Goal: Task Accomplishment & Management: Use online tool/utility

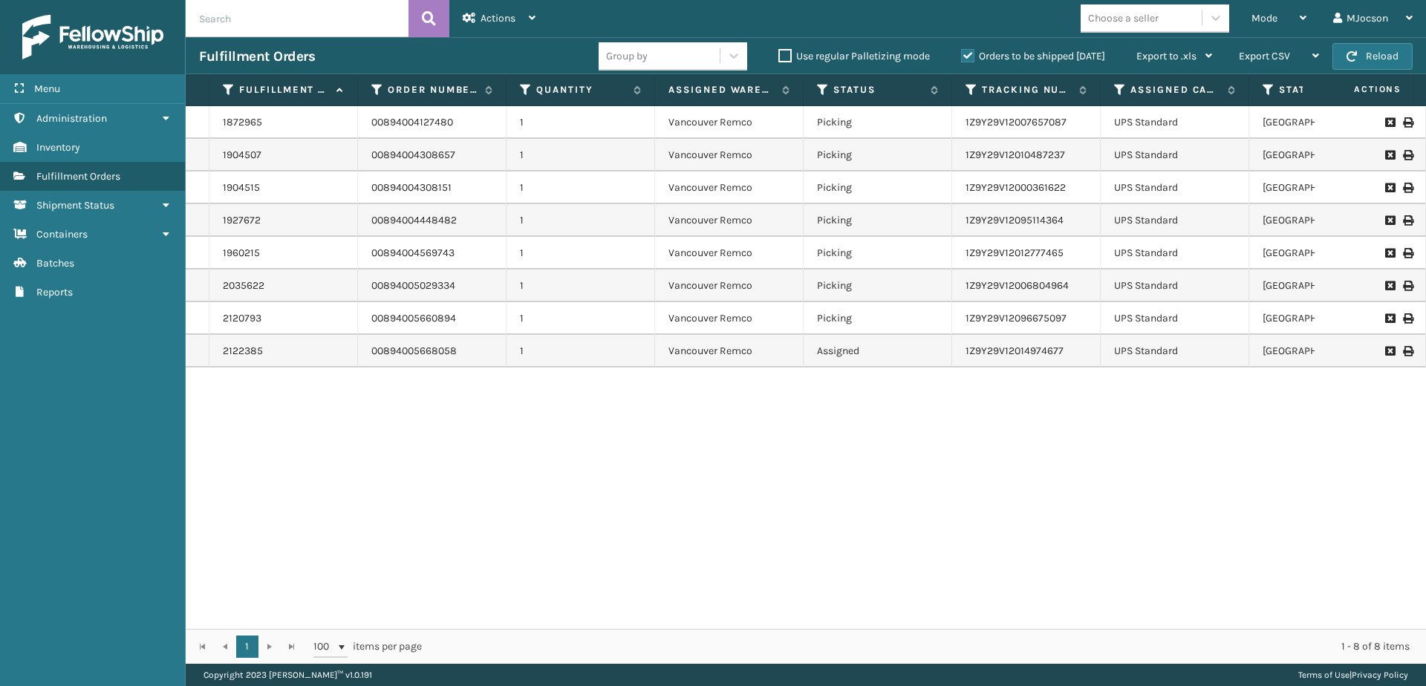
click at [735, 563] on div "1872965 00894004127480 1 [GEOGRAPHIC_DATA] Remco Picking 1Z9Y29V12007657087 UPS…" at bounding box center [806, 367] width 1240 height 523
click at [1365, 59] on button "Reload" at bounding box center [1372, 56] width 80 height 27
click at [1267, 16] on span "Mode" at bounding box center [1264, 18] width 26 height 13
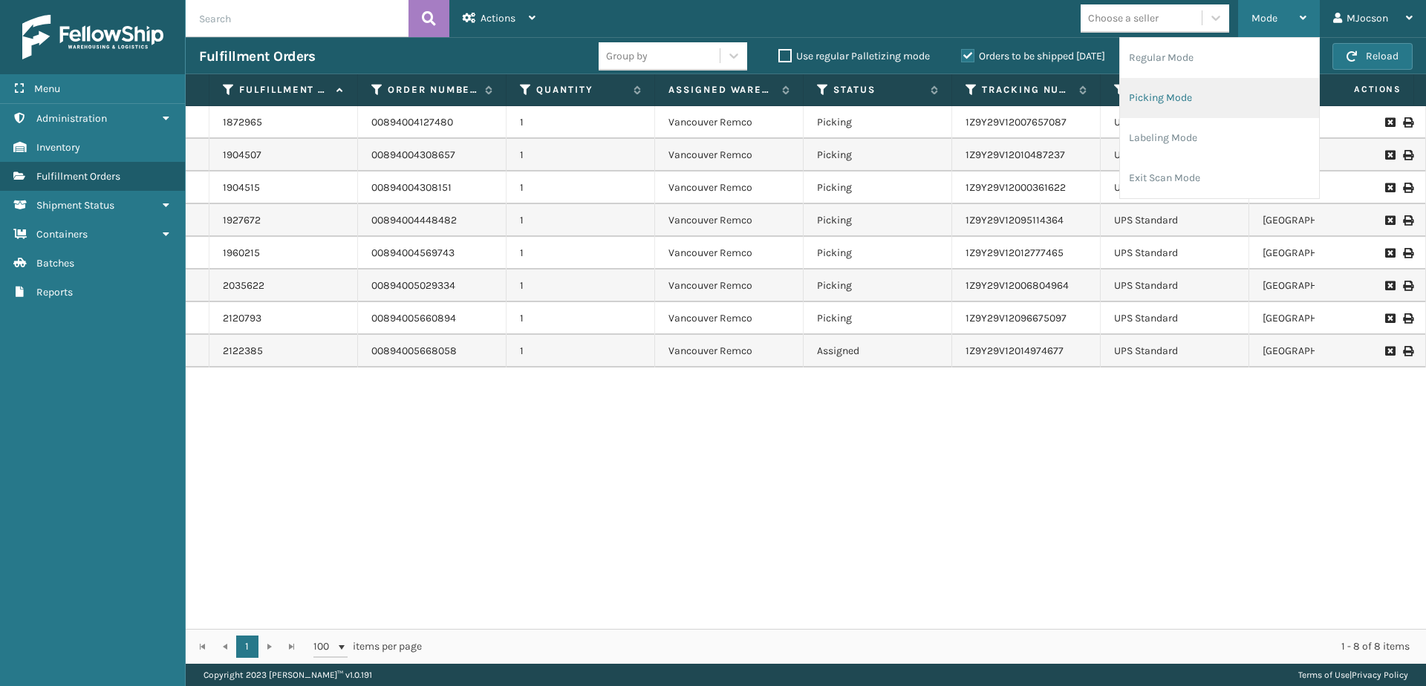
click at [1182, 102] on li "Picking Mode" at bounding box center [1219, 98] width 199 height 40
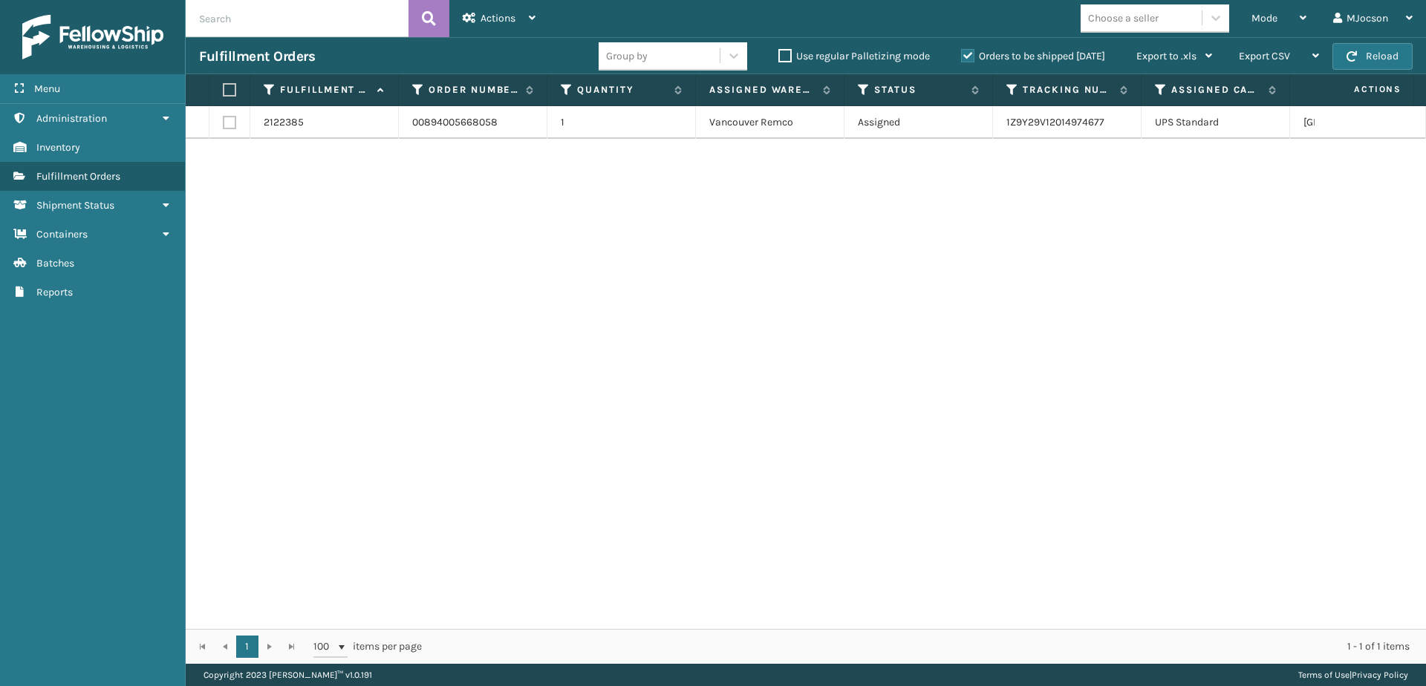
click at [232, 86] on label at bounding box center [227, 89] width 9 height 13
click at [223, 86] on input "checkbox" at bounding box center [223, 90] width 1 height 10
checkbox input "true"
click at [501, 22] on span "Actions" at bounding box center [497, 18] width 35 height 13
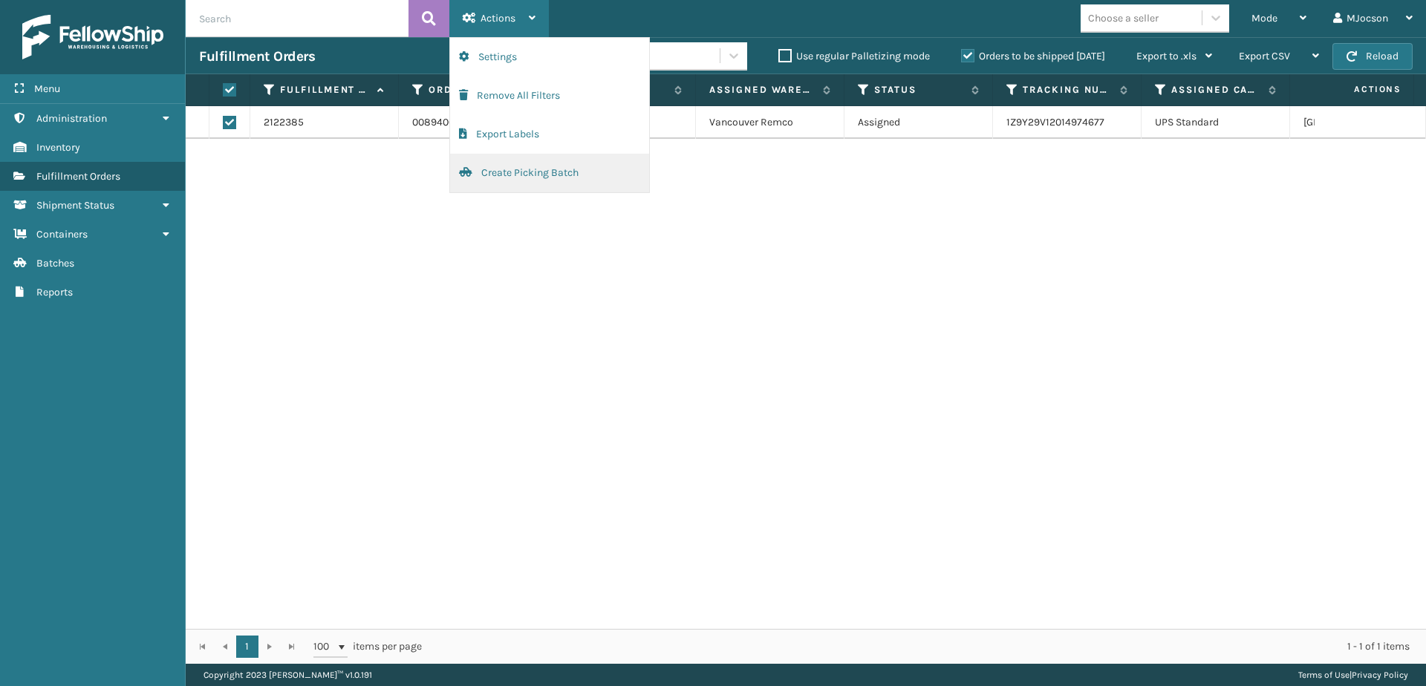
click at [521, 175] on button "Create Picking Batch" at bounding box center [549, 173] width 199 height 39
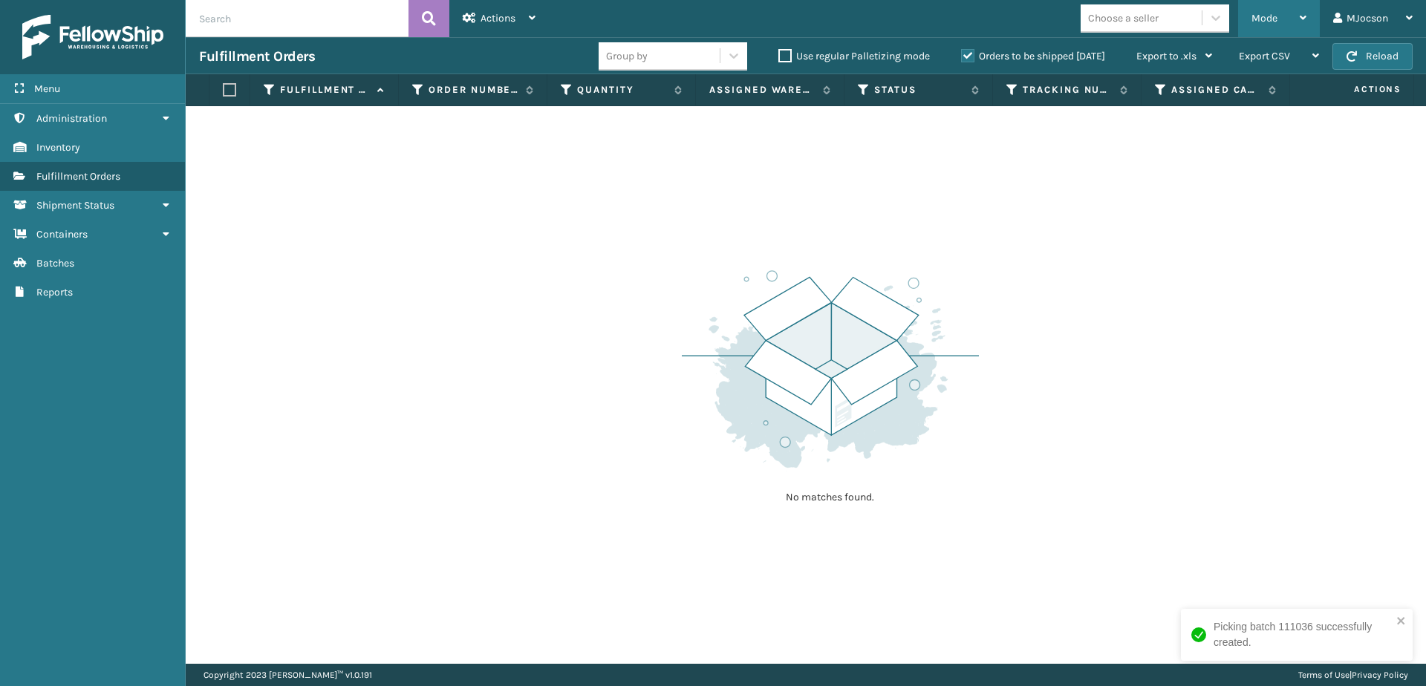
click at [1265, 17] on span "Mode" at bounding box center [1264, 18] width 26 height 13
click at [1035, 192] on div "No matches found." at bounding box center [806, 385] width 1240 height 558
click at [1269, 22] on span "Mode" at bounding box center [1264, 18] width 26 height 13
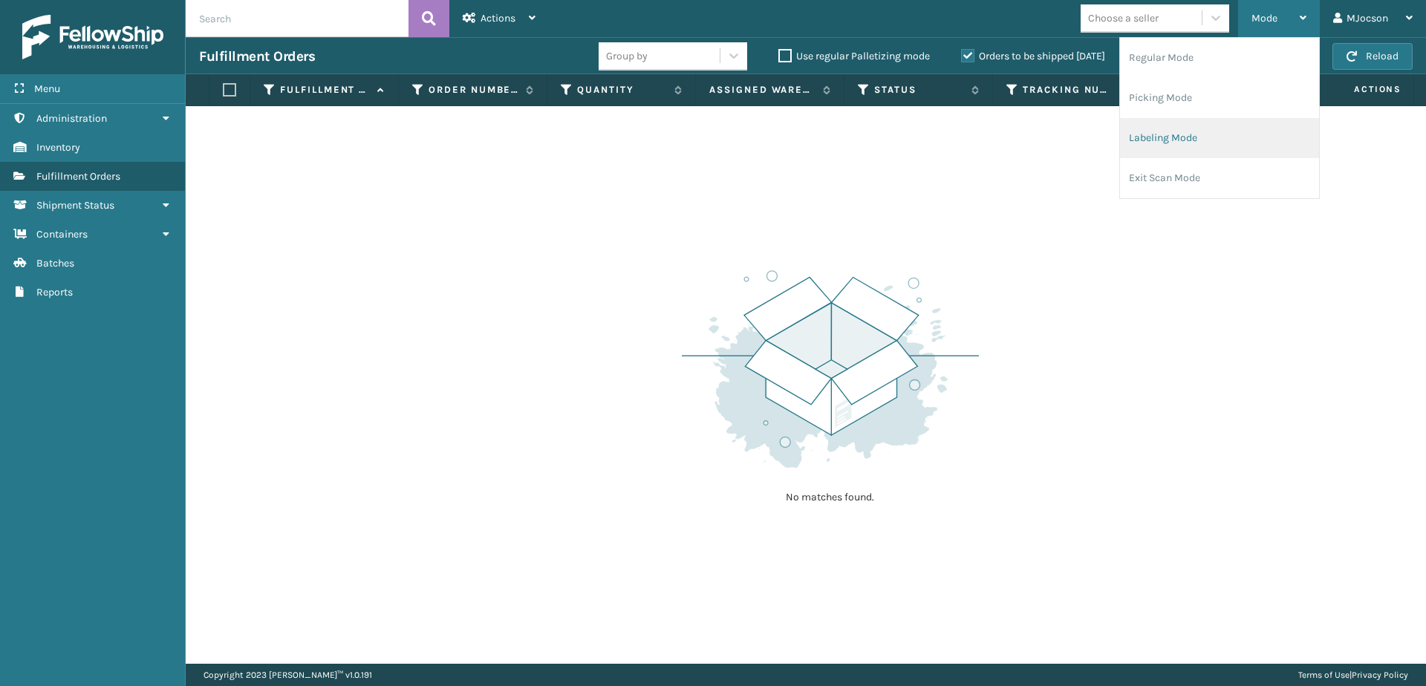
click at [1164, 143] on li "Labeling Mode" at bounding box center [1219, 138] width 199 height 40
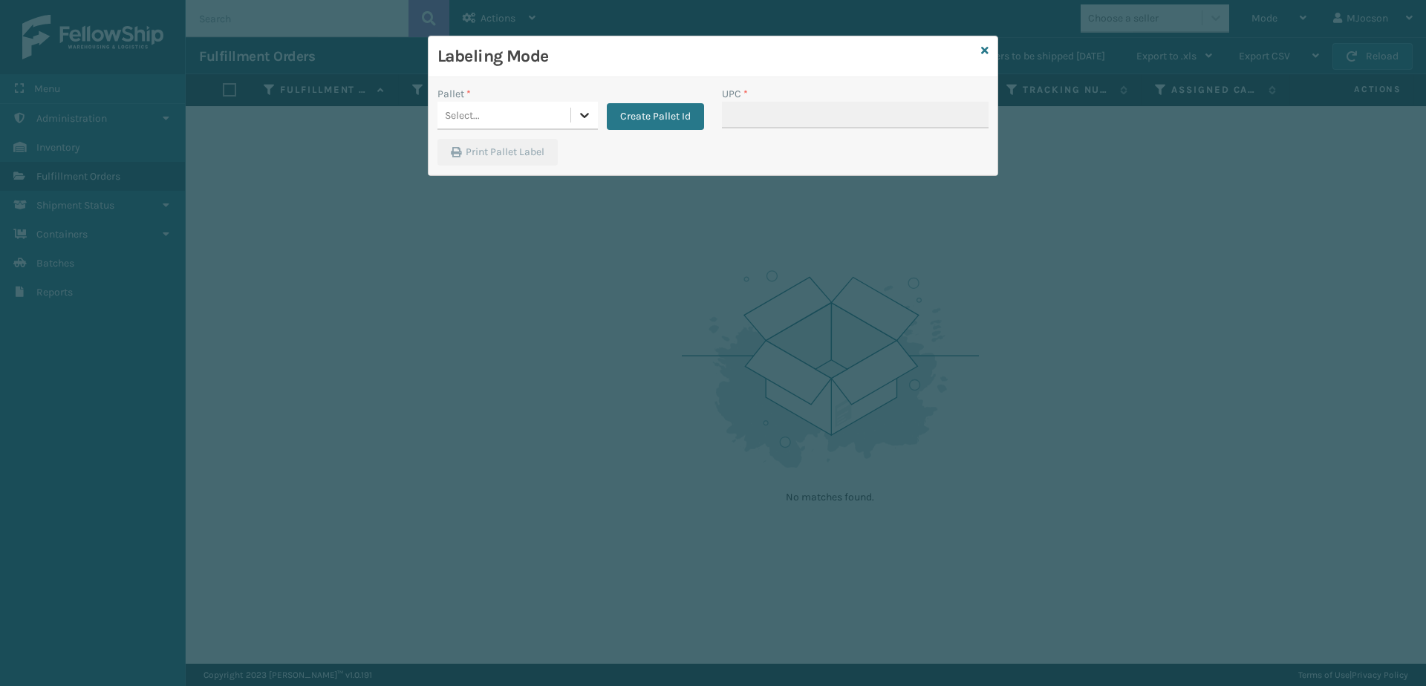
click at [587, 111] on icon at bounding box center [584, 115] width 15 height 15
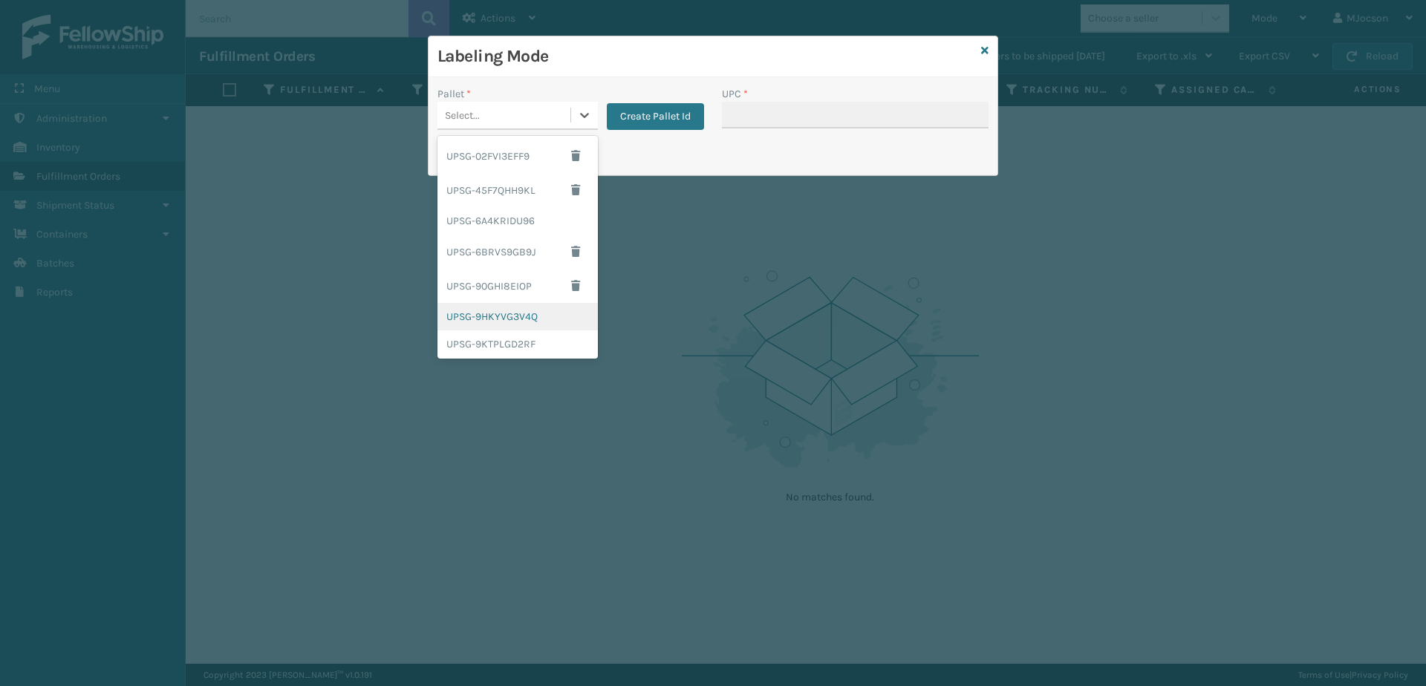
click at [507, 317] on div "UPSG-9HKYVG3V4Q" at bounding box center [517, 316] width 160 height 27
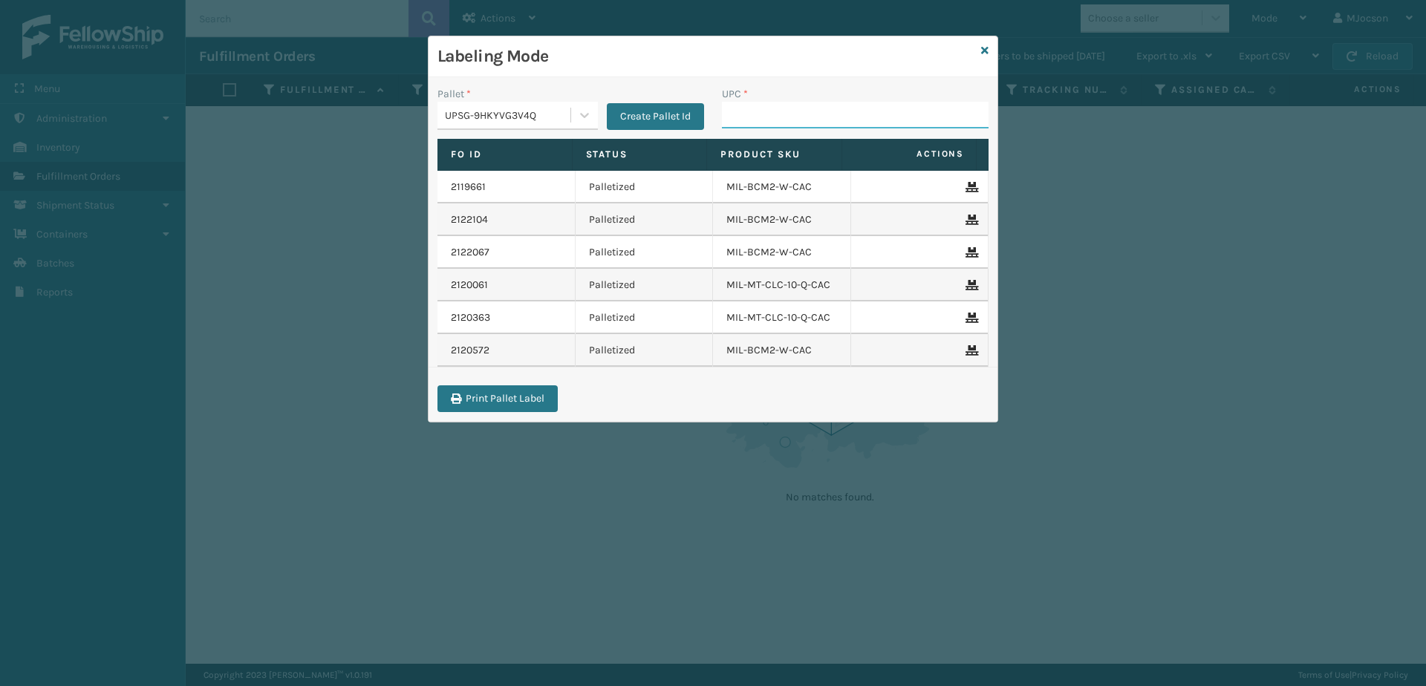
click at [740, 118] on input "UPC *" at bounding box center [855, 115] width 267 height 27
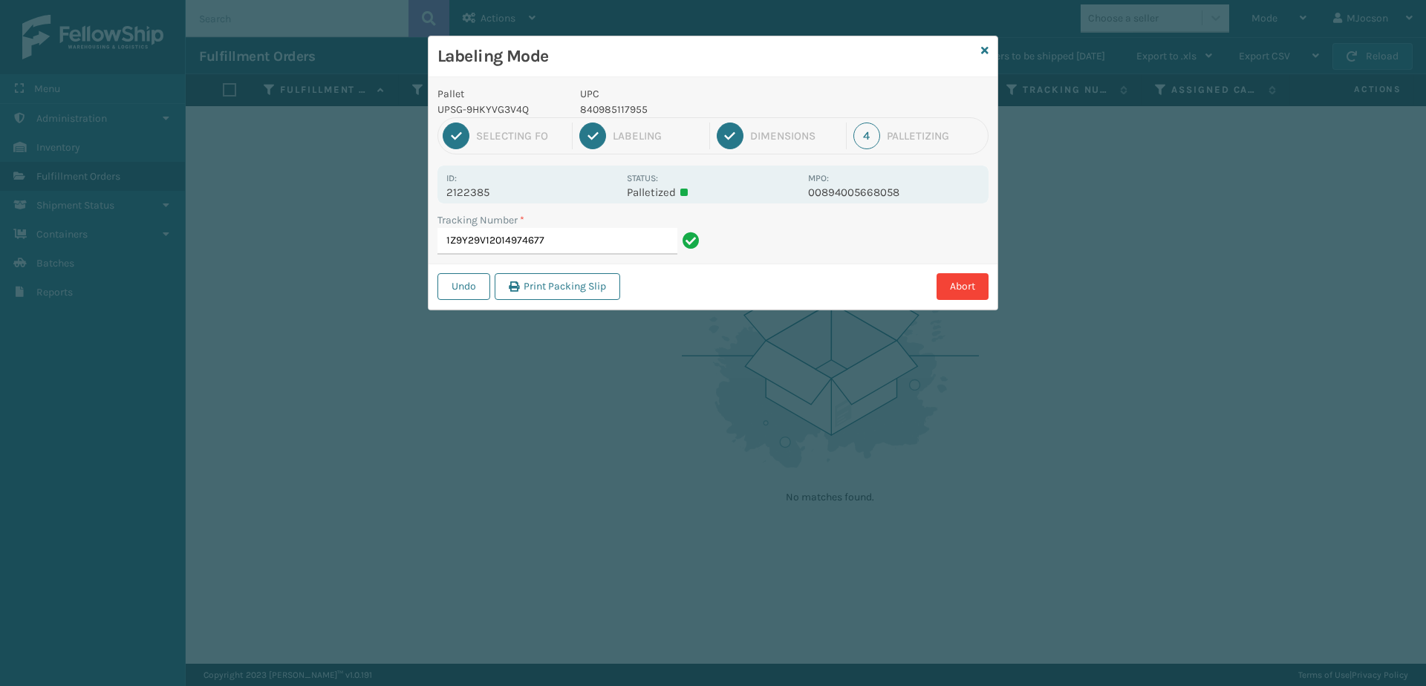
click at [1115, 273] on div "Labeling Mode Pallet UPSG-9HKYVG3V4Q UPC 840985117955 1 Selecting FO 2 Labeling…" at bounding box center [713, 343] width 1426 height 686
click at [982, 54] on icon at bounding box center [984, 50] width 7 height 10
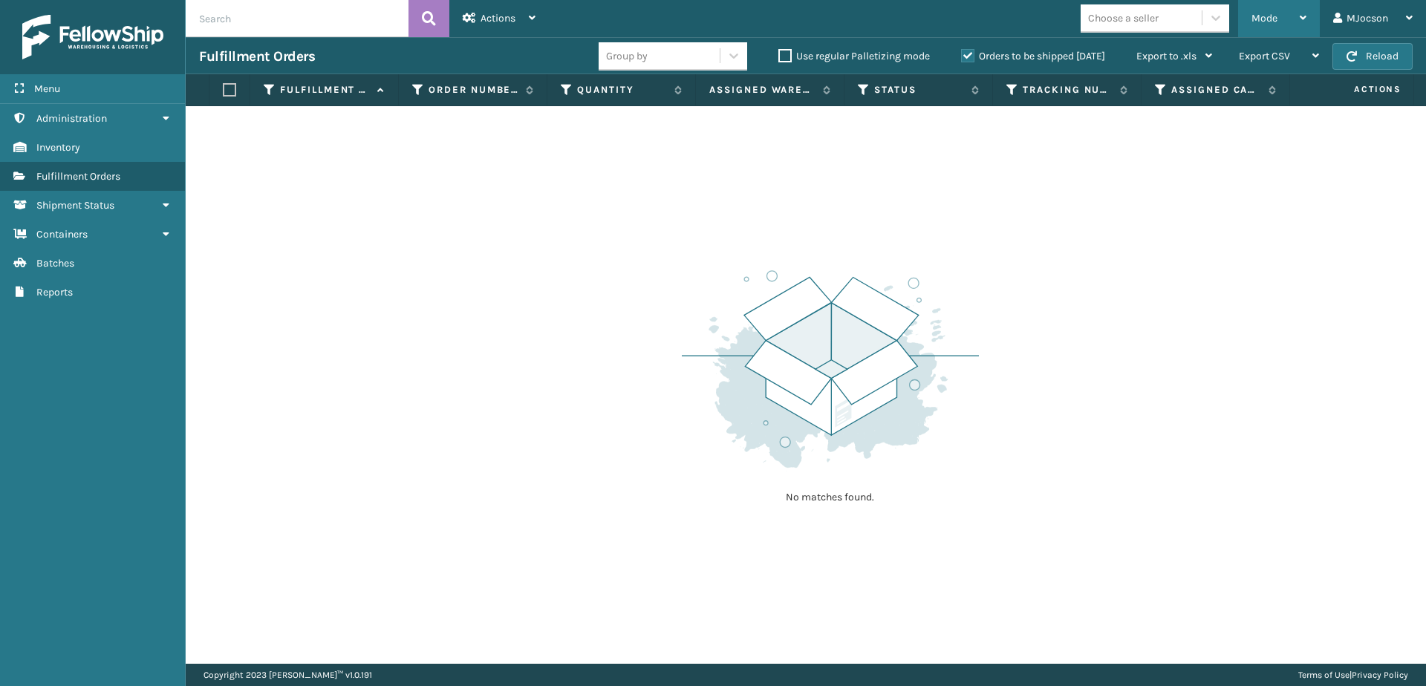
click at [1283, 19] on div "Mode" at bounding box center [1278, 18] width 55 height 37
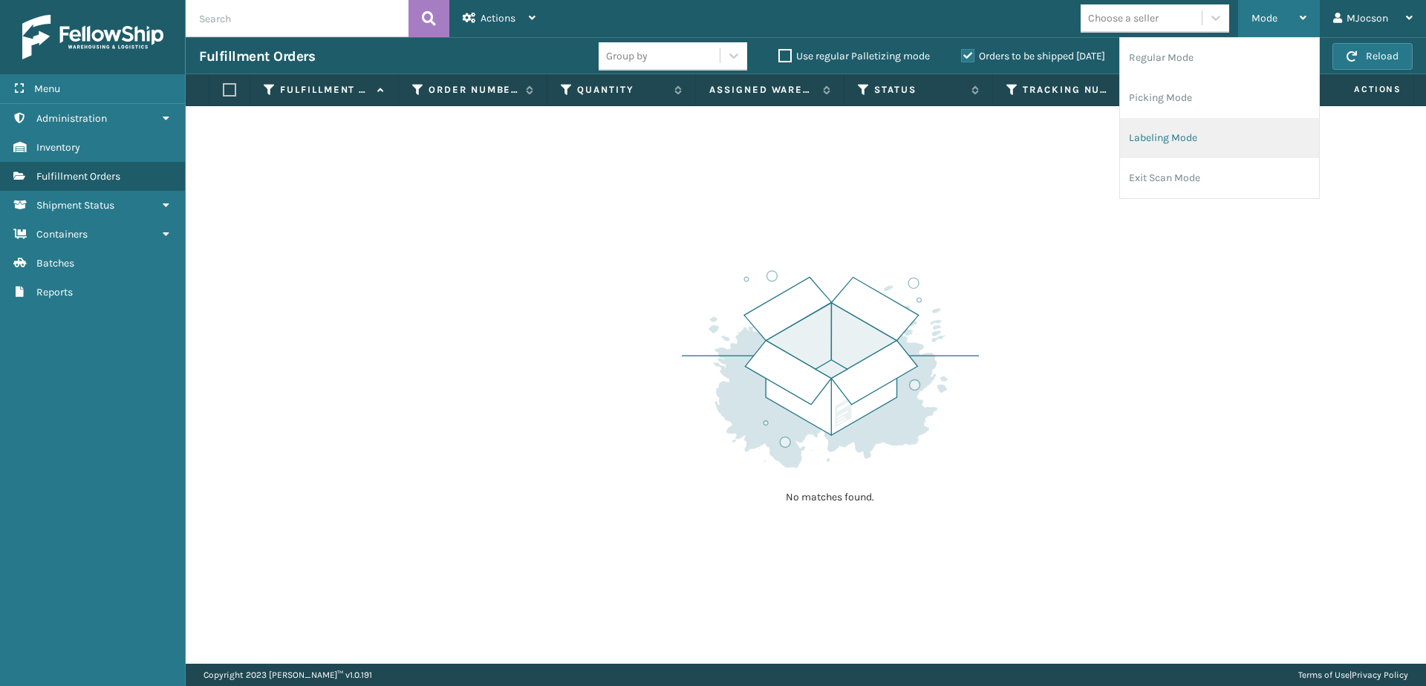
click at [1156, 143] on li "Labeling Mode" at bounding box center [1219, 138] width 199 height 40
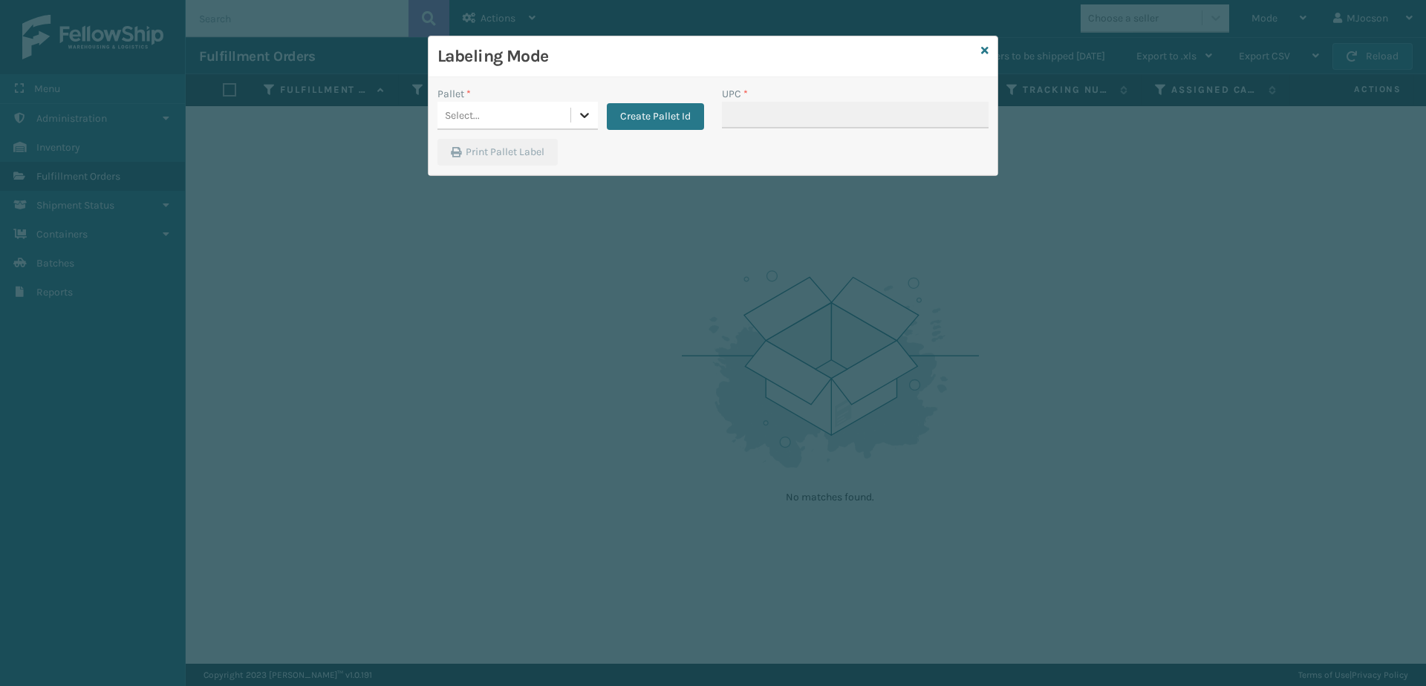
click at [582, 121] on icon at bounding box center [584, 115] width 15 height 15
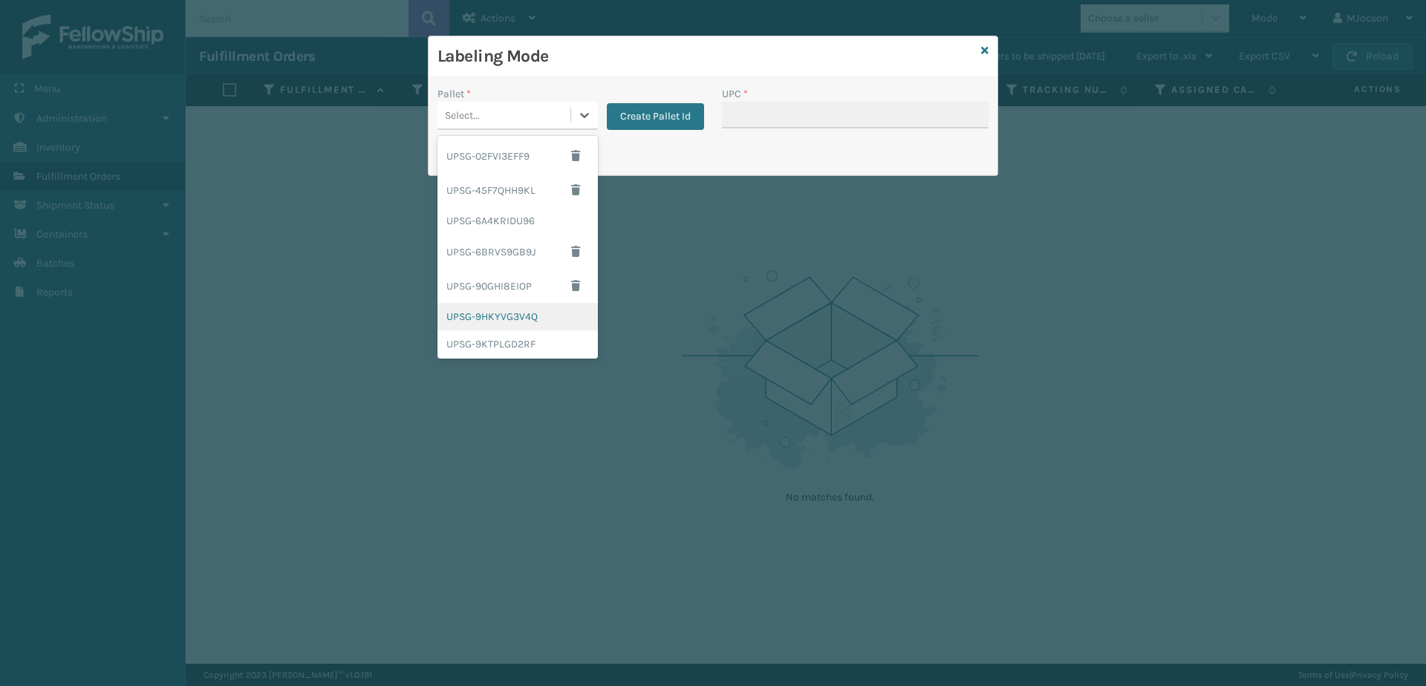
click at [521, 317] on div "UPSG-9HKYVG3V4Q" at bounding box center [517, 316] width 160 height 27
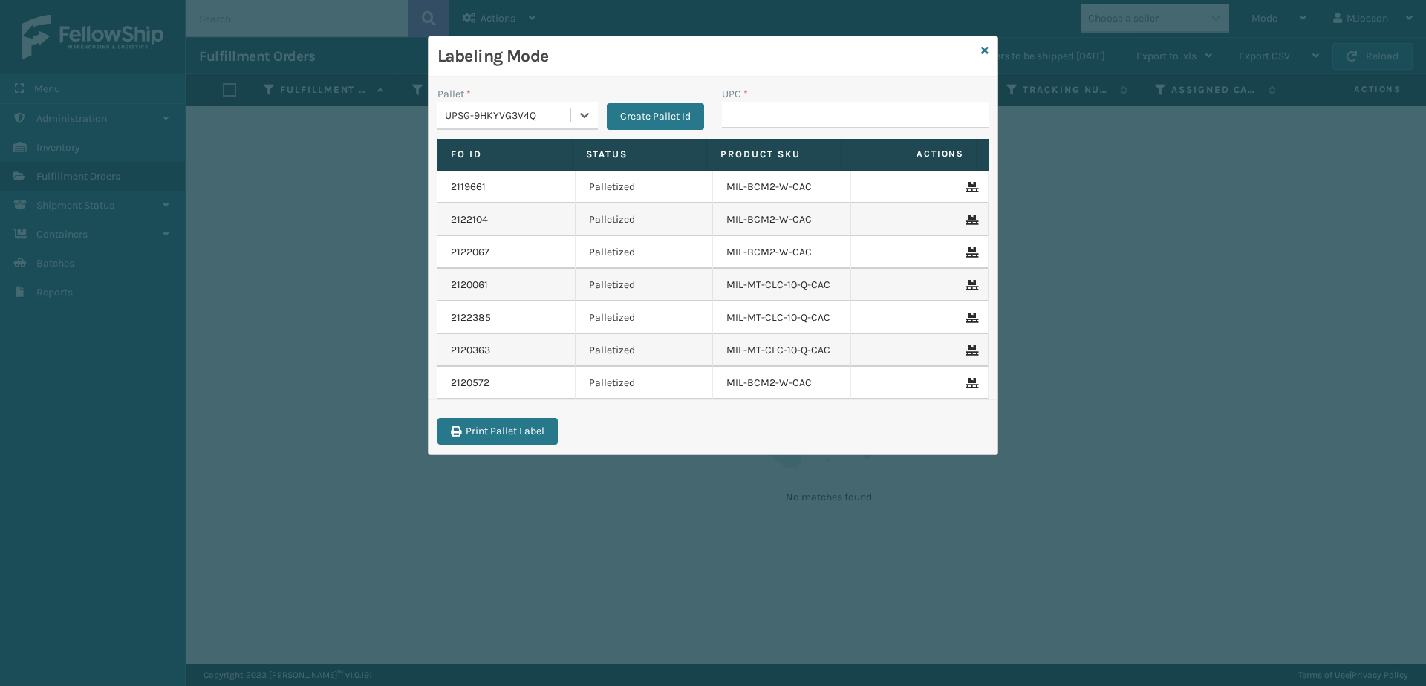
click at [1122, 272] on div "Labeling Mode Pallet * option UPSG-9HKYVG3V4Q, selected. 0 results available. S…" at bounding box center [713, 343] width 1426 height 686
click at [987, 52] on icon at bounding box center [984, 50] width 7 height 10
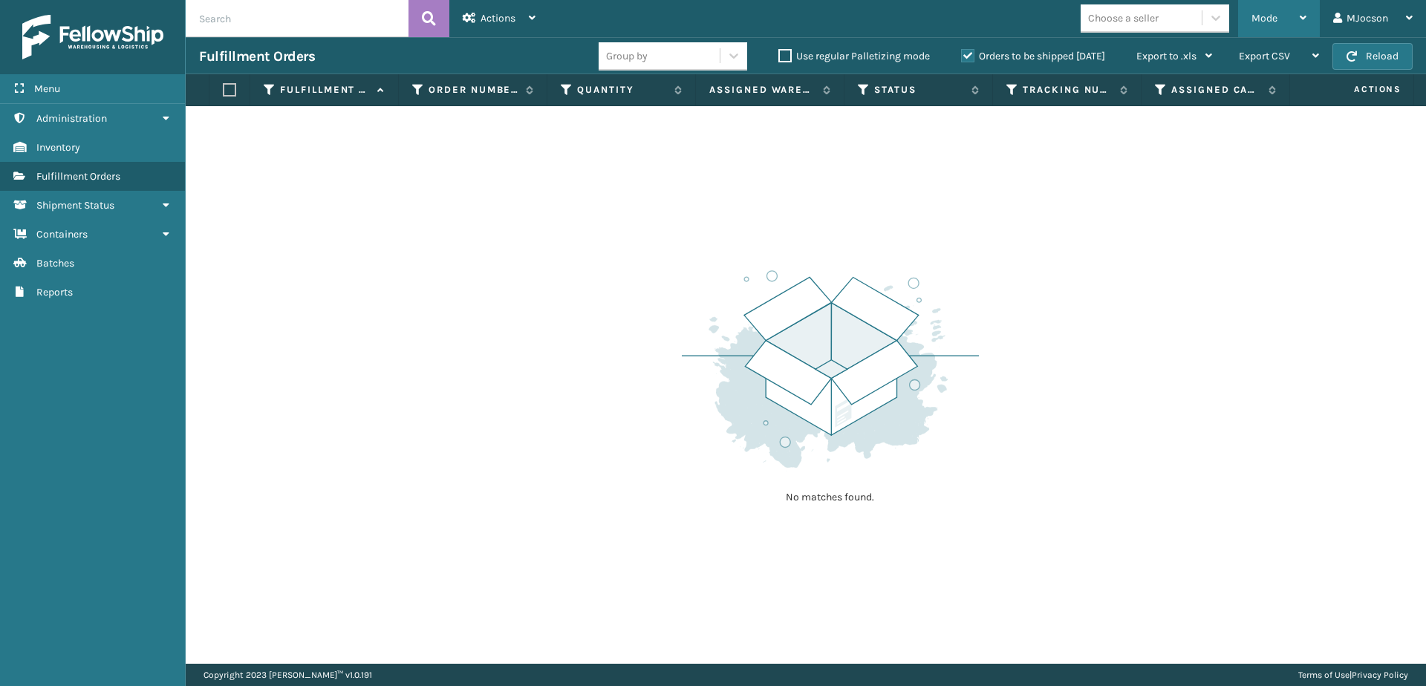
click at [1270, 15] on span "Mode" at bounding box center [1264, 18] width 26 height 13
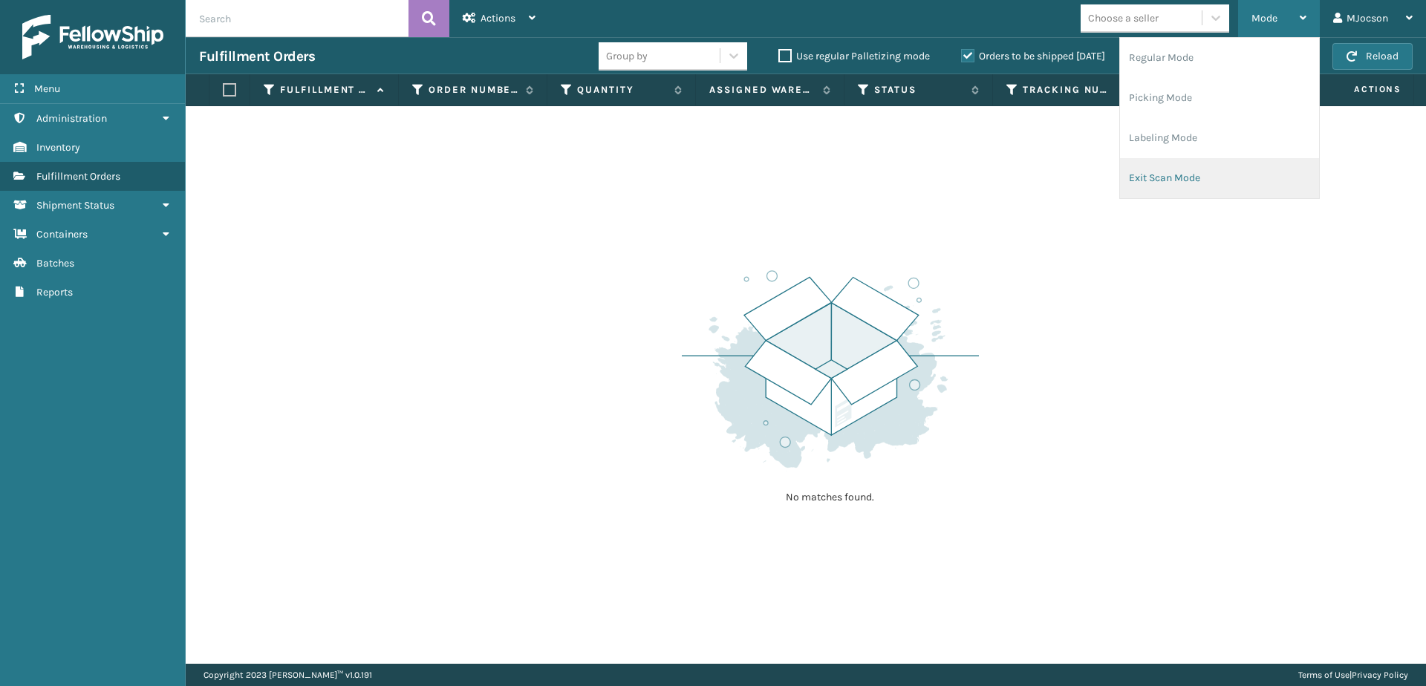
click at [1157, 177] on li "Exit Scan Mode" at bounding box center [1219, 178] width 199 height 40
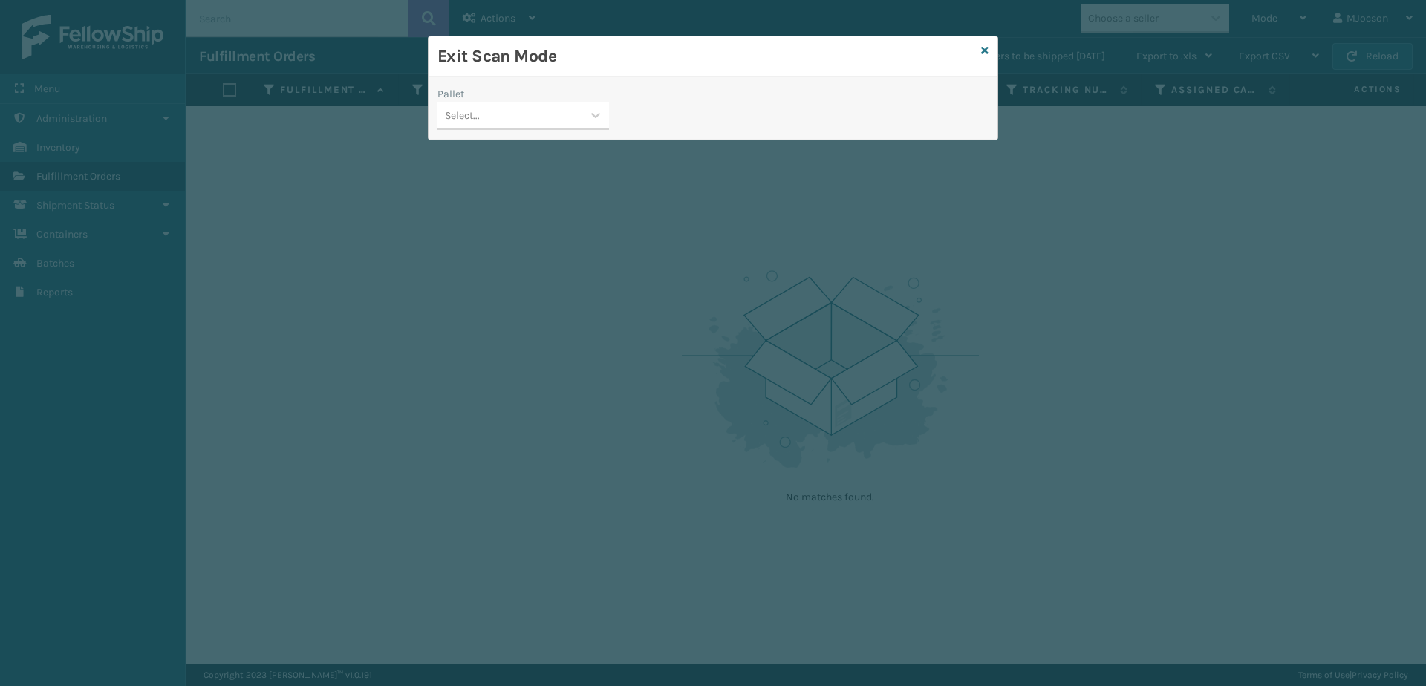
click at [979, 48] on div "Exit Scan Mode" at bounding box center [712, 56] width 569 height 41
click at [983, 53] on icon at bounding box center [984, 50] width 7 height 10
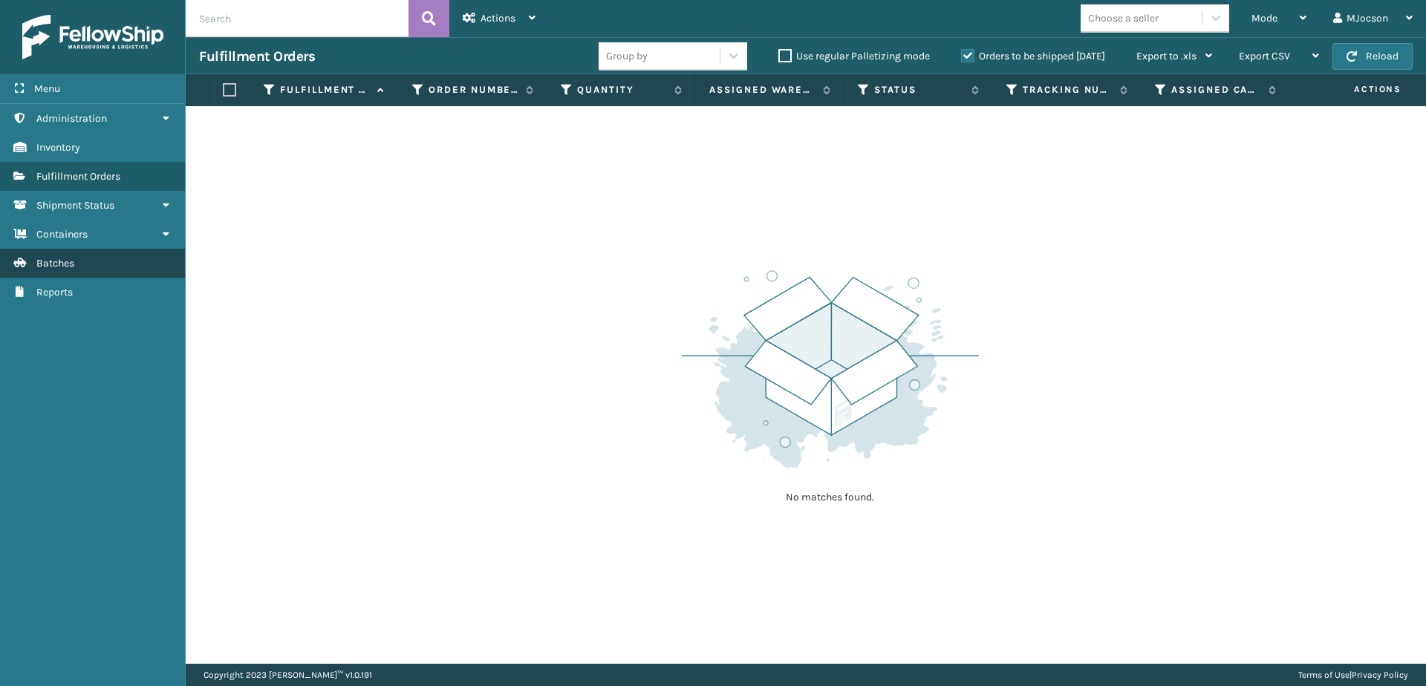
click at [88, 263] on link "Batches" at bounding box center [92, 263] width 185 height 29
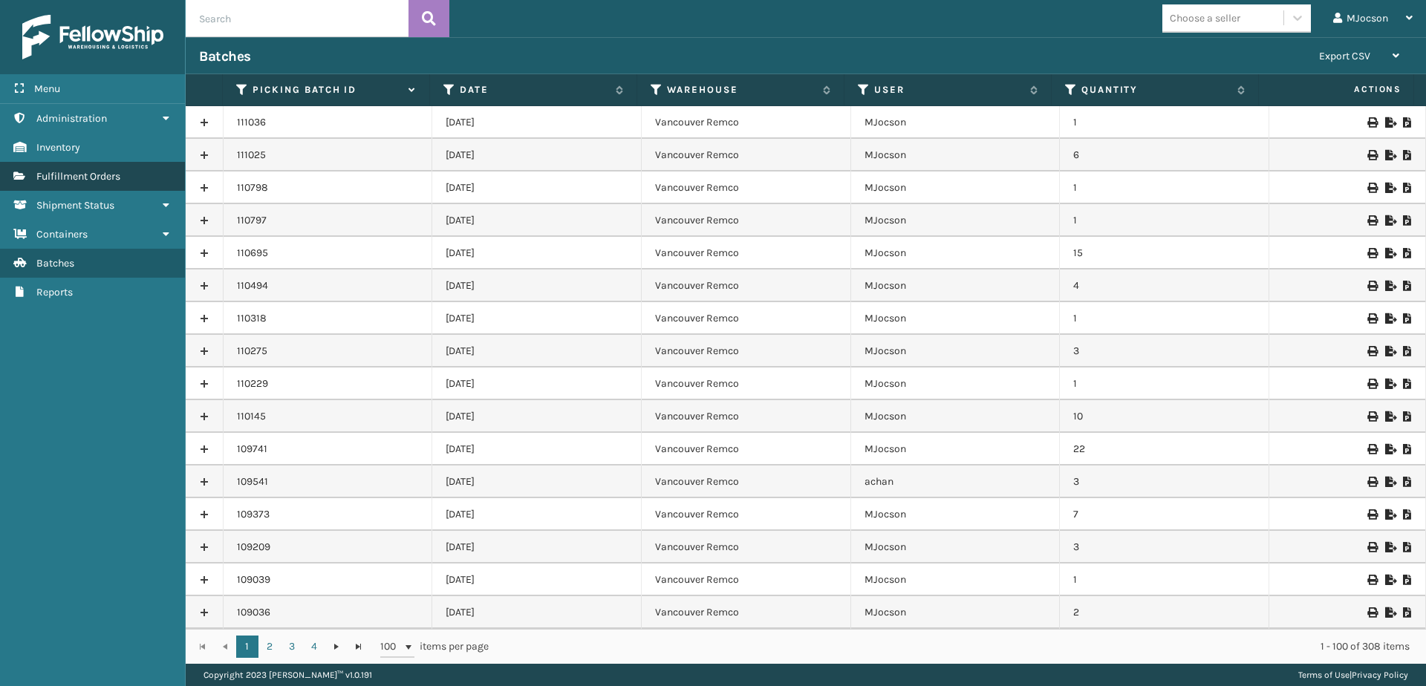
click at [102, 174] on span "Fulfillment Orders" at bounding box center [78, 176] width 84 height 13
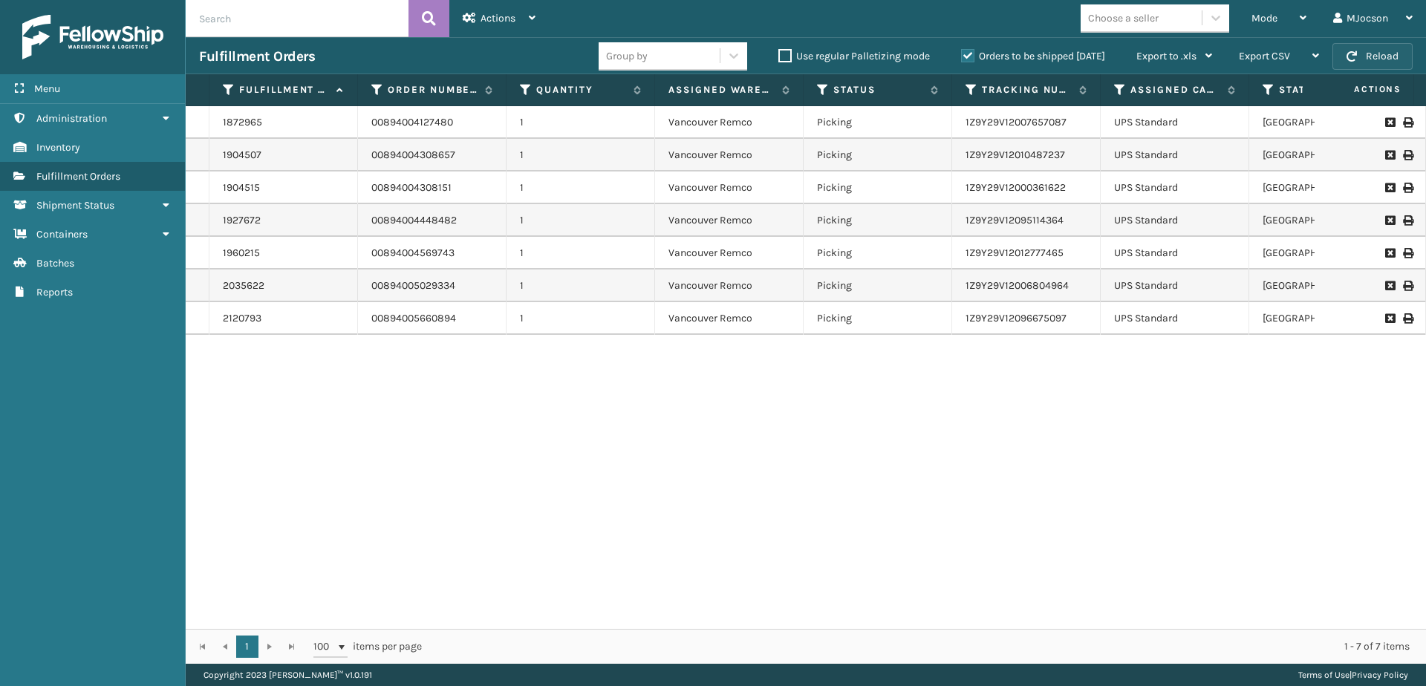
click at [1377, 56] on button "Reload" at bounding box center [1372, 56] width 80 height 27
drag, startPoint x: 663, startPoint y: 441, endPoint x: 927, endPoint y: 183, distance: 369.7
click at [664, 441] on div "1872965 00894004127480 1 [GEOGRAPHIC_DATA] Remco Picking 1Z9Y29V12007657087 UPS…" at bounding box center [806, 367] width 1240 height 523
